Goal: Transaction & Acquisition: Purchase product/service

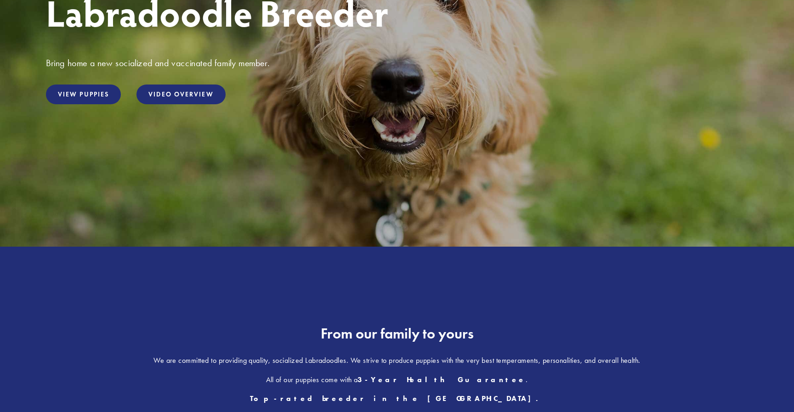
scroll to position [205, 0]
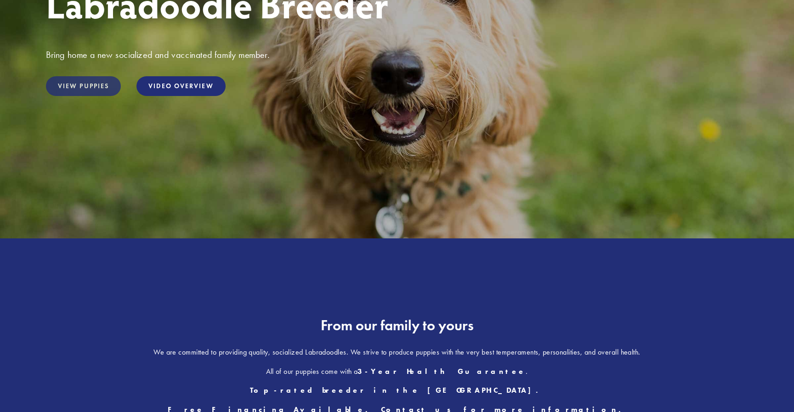
click at [80, 90] on link "View Puppies" at bounding box center [83, 86] width 75 height 20
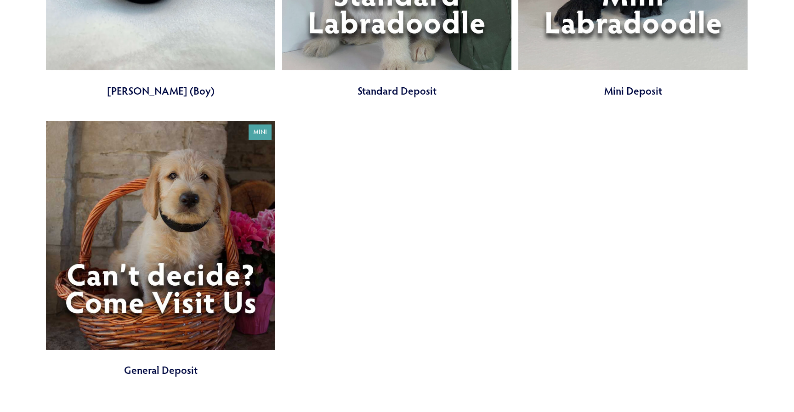
scroll to position [3069, 0]
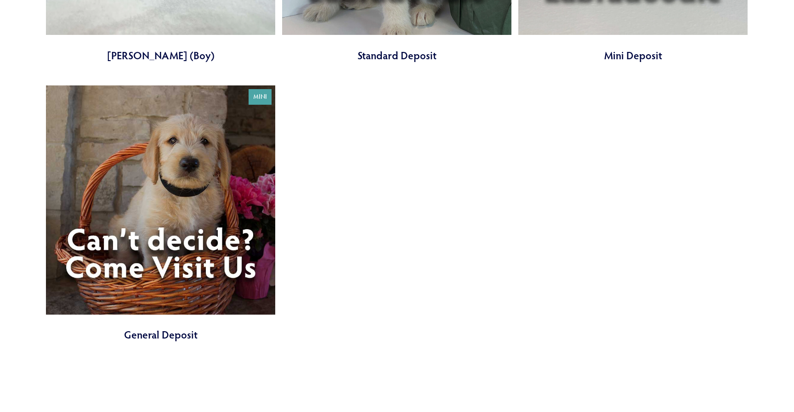
click at [233, 254] on link at bounding box center [160, 213] width 229 height 257
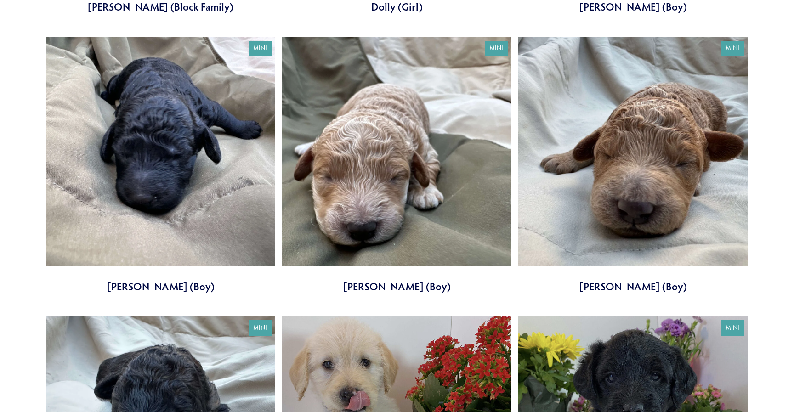
scroll to position [2536, 0]
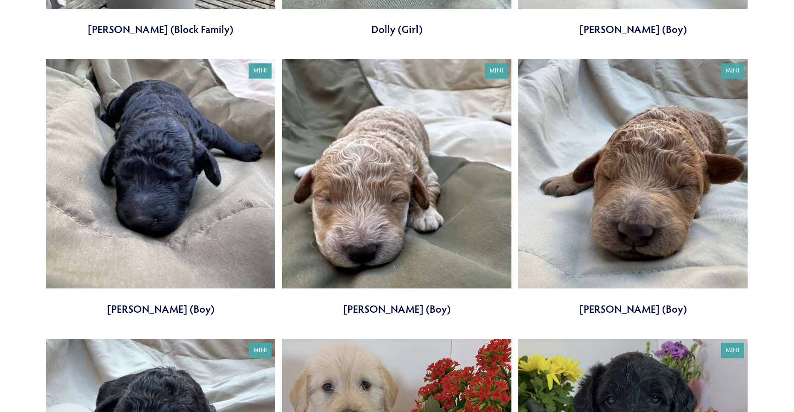
click at [151, 196] on link at bounding box center [160, 187] width 229 height 257
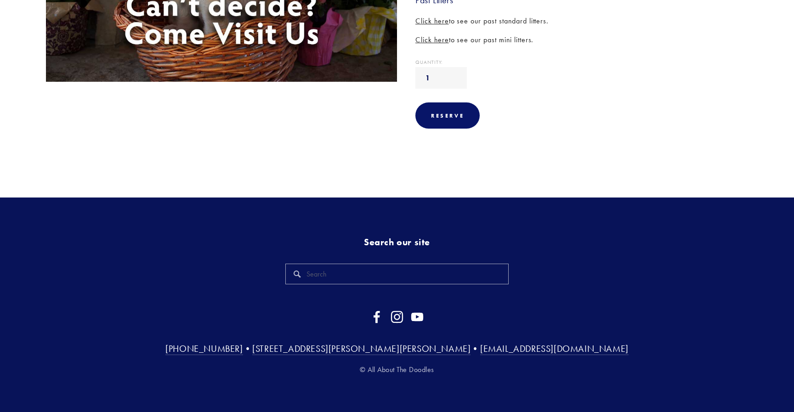
scroll to position [304, 0]
